Goal: Task Accomplishment & Management: Use online tool/utility

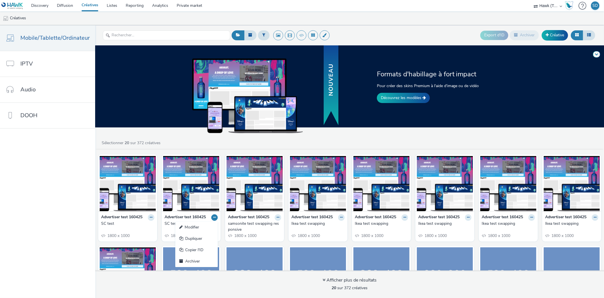
click at [187, 145] on div "Sélectionner 20 sur 372 créatives" at bounding box center [351, 143] width 500 height 6
click at [48, 257] on nav "Mobile/Tablette/Ordinateur IPTV Audio DOOH" at bounding box center [47, 161] width 95 height 272
click at [562, 33] on link "Créative" at bounding box center [555, 35] width 26 height 10
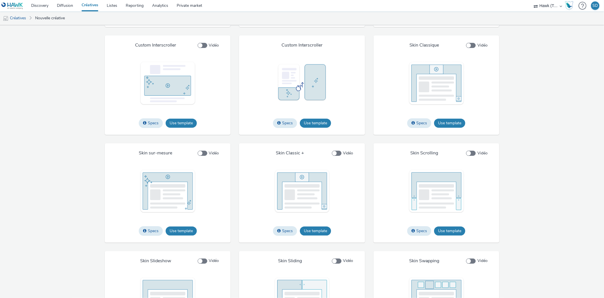
scroll to position [787, 0]
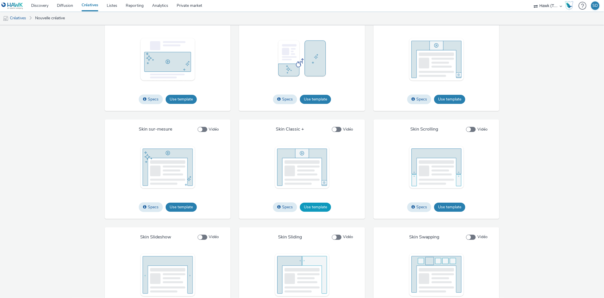
click at [320, 211] on button "Use template" at bounding box center [315, 206] width 31 height 9
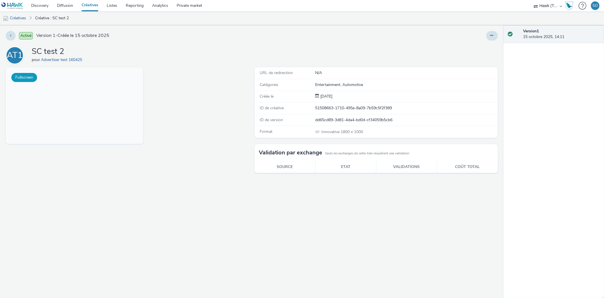
click at [23, 74] on button "Fullscreen" at bounding box center [24, 77] width 26 height 9
click at [493, 36] on icon at bounding box center [492, 35] width 3 height 4
click at [471, 48] on link "Modifier" at bounding box center [477, 46] width 43 height 11
click at [22, 17] on link "Créatives" at bounding box center [14, 18] width 29 height 14
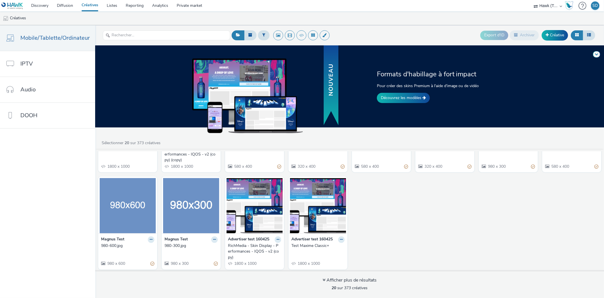
scroll to position [167, 0]
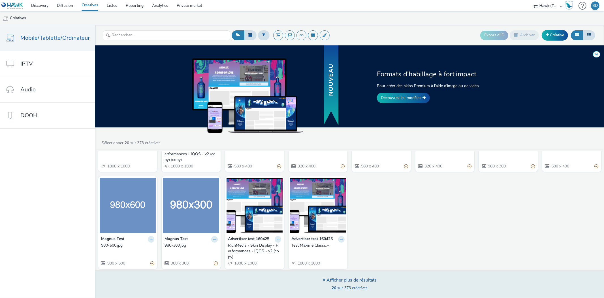
click at [351, 281] on div "Afficher plus de résultats" at bounding box center [350, 280] width 54 height 7
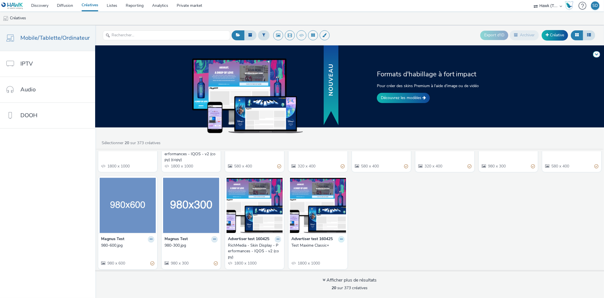
click at [340, 238] on icon at bounding box center [341, 238] width 3 height 3
click at [277, 197] on img at bounding box center [255, 204] width 56 height 55
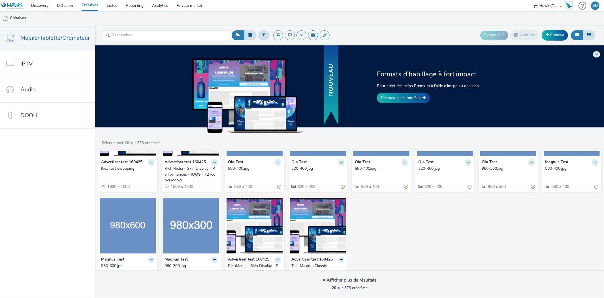
scroll to position [167, 0]
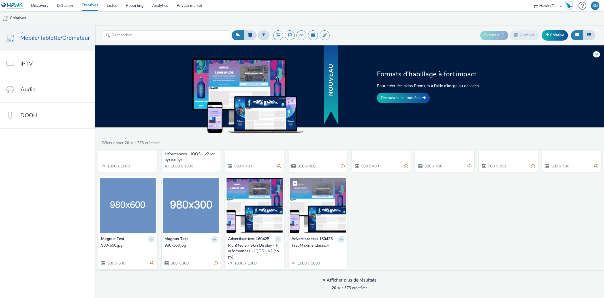
click at [327, 231] on img at bounding box center [318, 204] width 56 height 55
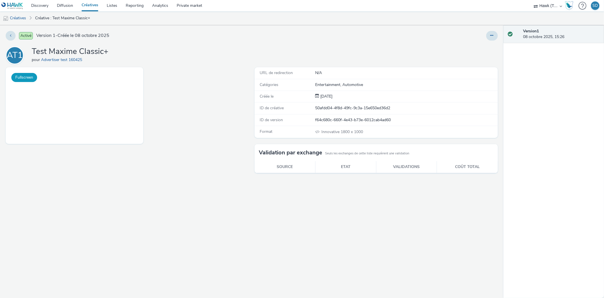
click at [26, 77] on button "Fullscreen" at bounding box center [24, 77] width 26 height 9
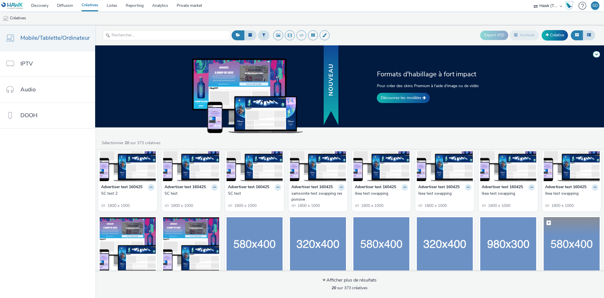
scroll to position [72, 0]
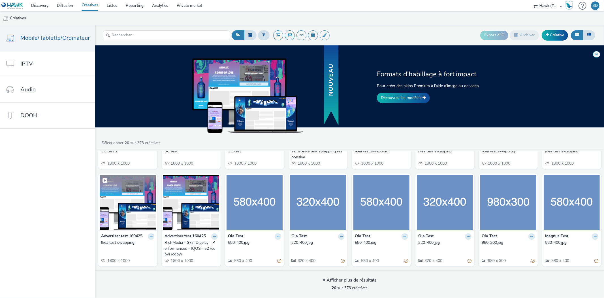
click at [127, 226] on img at bounding box center [128, 202] width 56 height 55
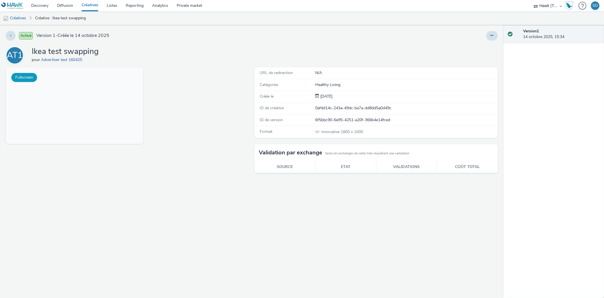
click at [29, 78] on button "Fullscreen" at bounding box center [24, 77] width 26 height 9
click at [31, 78] on button "Fullscreen" at bounding box center [24, 77] width 26 height 9
